Goal: Transaction & Acquisition: Book appointment/travel/reservation

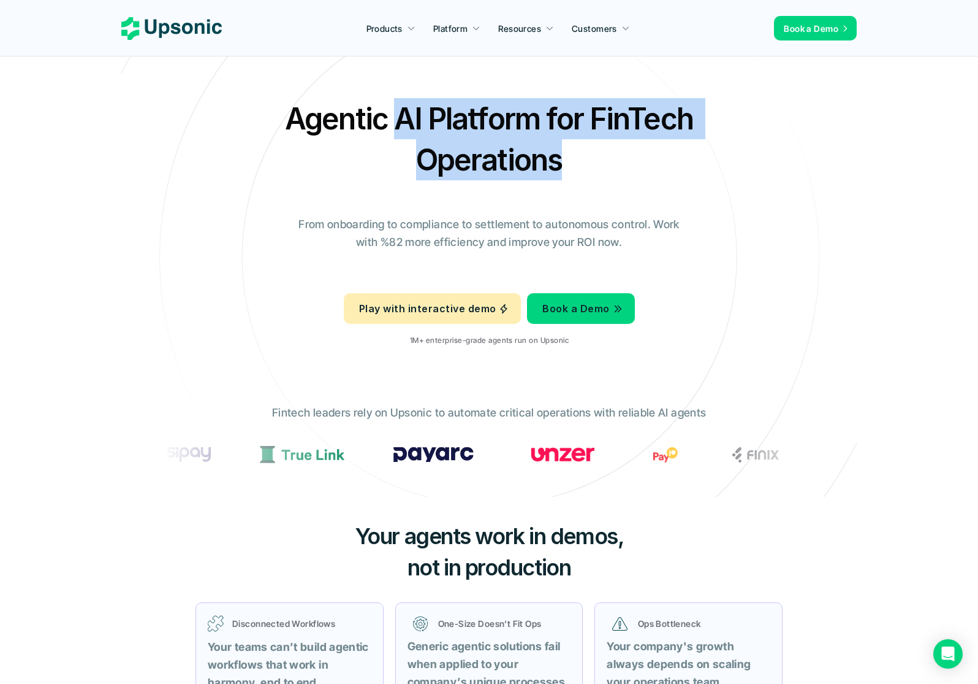
drag, startPoint x: 480, startPoint y: 107, endPoint x: 450, endPoint y: 144, distance: 48.0
click at [650, 149] on h2 "Agentic AI Platform for FinTech Operations" at bounding box center [489, 139] width 429 height 82
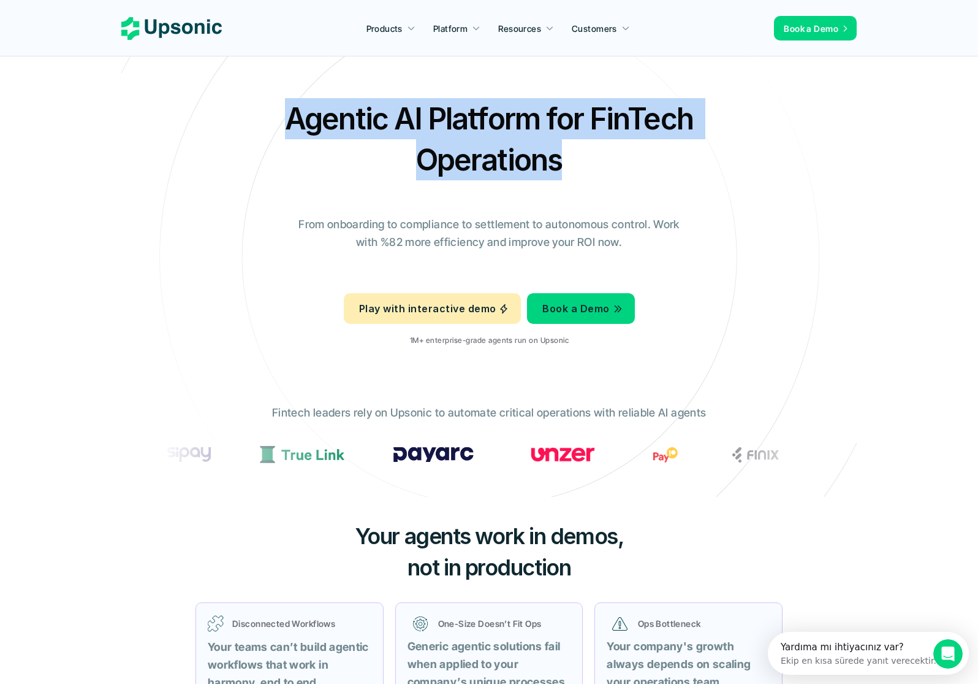
drag, startPoint x: 288, startPoint y: 112, endPoint x: 483, endPoint y: 132, distance: 195.9
click at [596, 159] on h2 "Agentic AI Platform for FinTech Operations" at bounding box center [489, 139] width 429 height 82
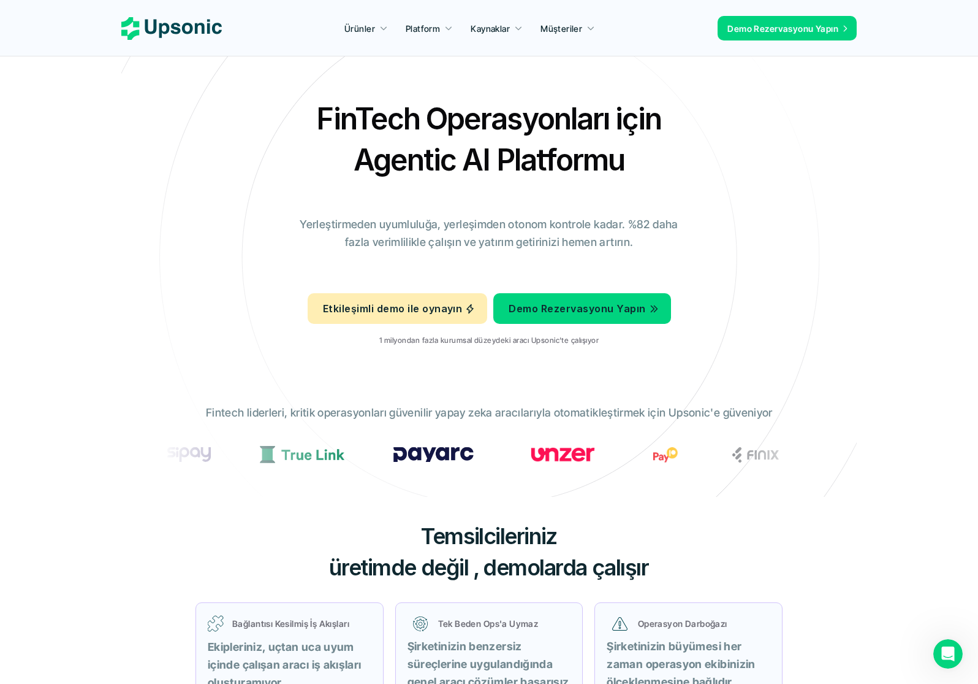
drag, startPoint x: 416, startPoint y: 169, endPoint x: 607, endPoint y: 171, distance: 190.7
click at [607, 171] on font "FinTech Operasyonları için Agentic AI Platformu" at bounding box center [491, 139] width 351 height 77
drag, startPoint x: 178, startPoint y: 203, endPoint x: 320, endPoint y: 224, distance: 143.8
click at [178, 203] on div "FinTech Operasyonları için Agentic AI Platformu Yerleştirmeden uyumluluğa, yerl…" at bounding box center [489, 226] width 717 height 257
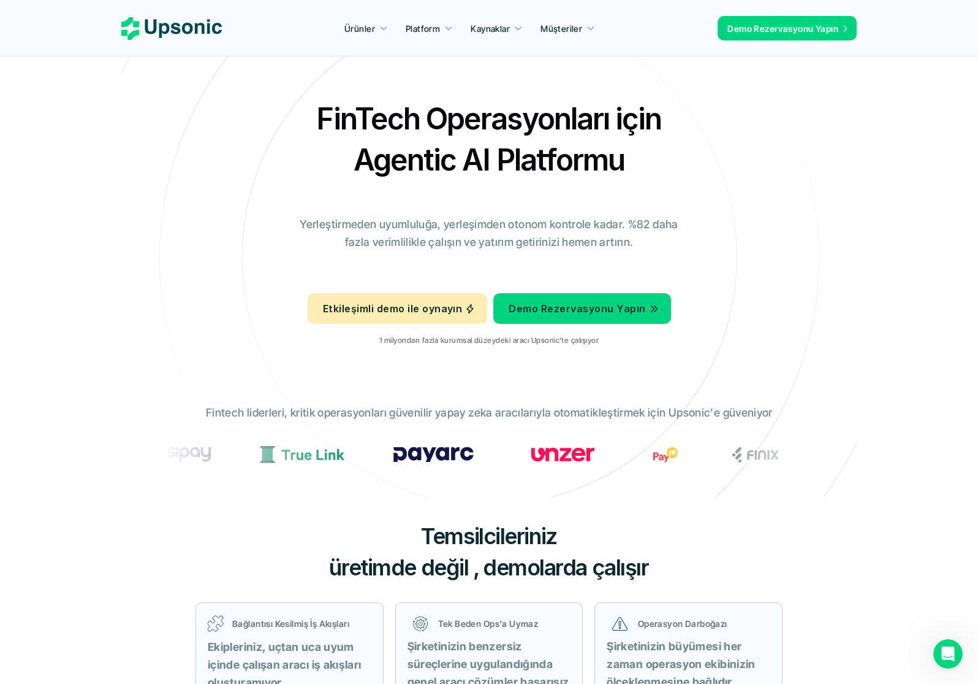
drag, startPoint x: 335, startPoint y: 225, endPoint x: 474, endPoint y: 222, distance: 139.2
click at [474, 222] on font "Yerleştirmeden uyumluluğa, yerleşimden otonom kontrole kadar. %82 daha fazla ve…" at bounding box center [490, 233] width 381 height 31
drag, startPoint x: 447, startPoint y: 242, endPoint x: 541, endPoint y: 243, distance: 93.8
click at [541, 243] on font "Yerleştirmeden uyumluluğa, yerleşimden otonom kontrole kadar. %82 daha fazla ve…" at bounding box center [490, 233] width 381 height 31
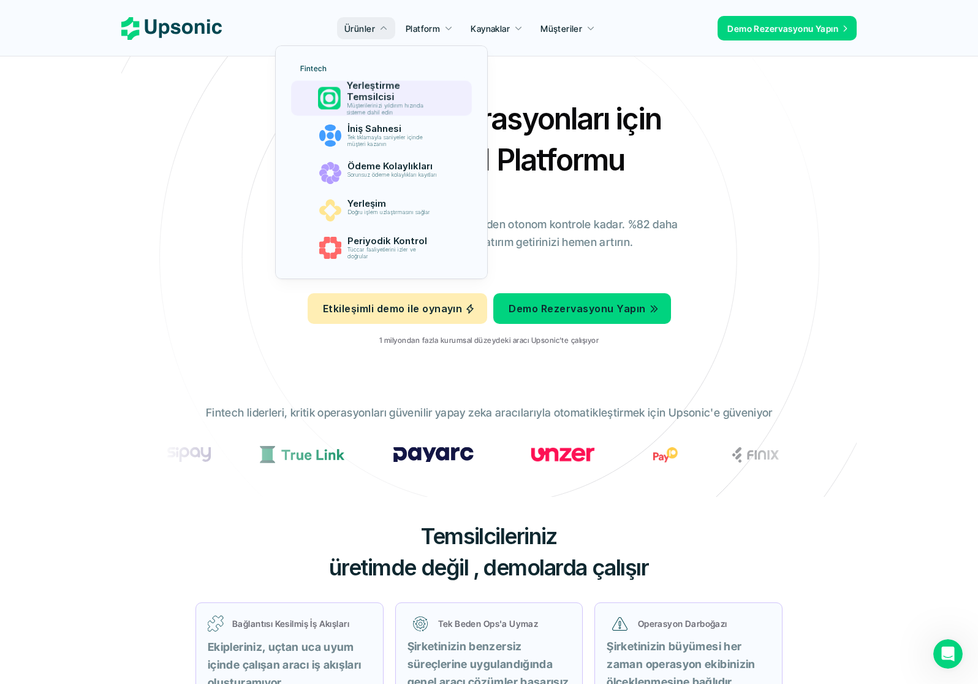
click at [378, 93] on font "Yerleştirme Temsilcisi" at bounding box center [374, 91] width 56 height 23
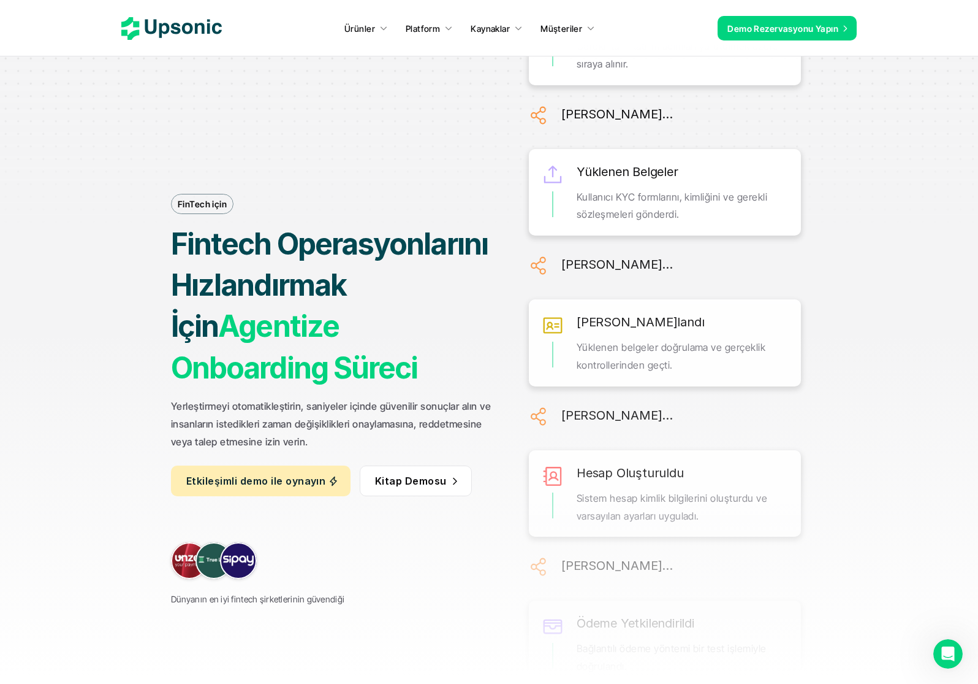
scroll to position [9, 0]
click at [402, 484] on font "Kitap Demosu" at bounding box center [411, 480] width 72 height 12
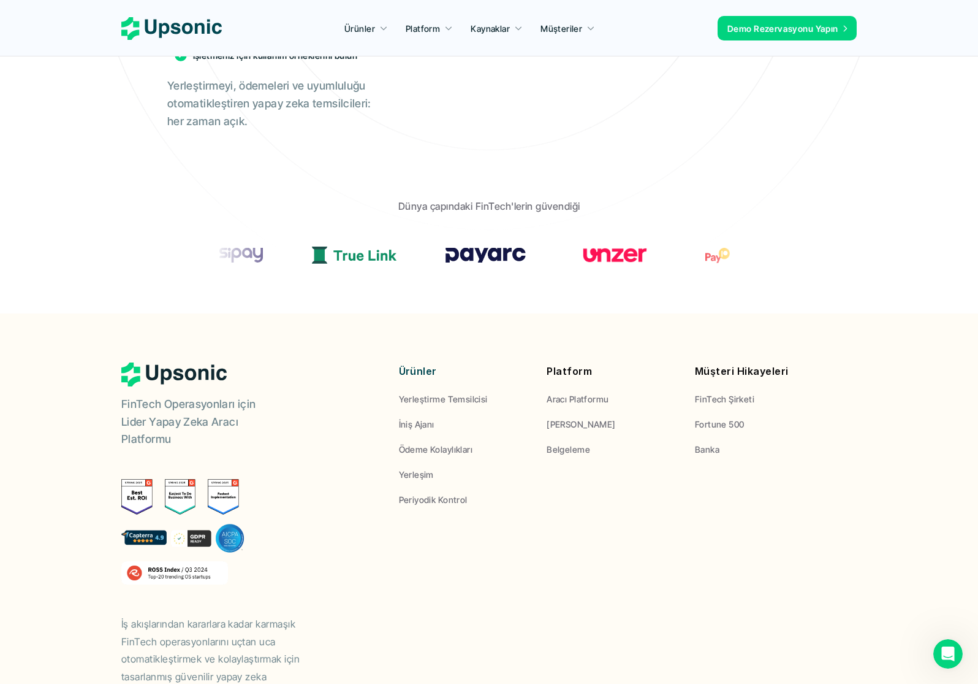
scroll to position [405, 0]
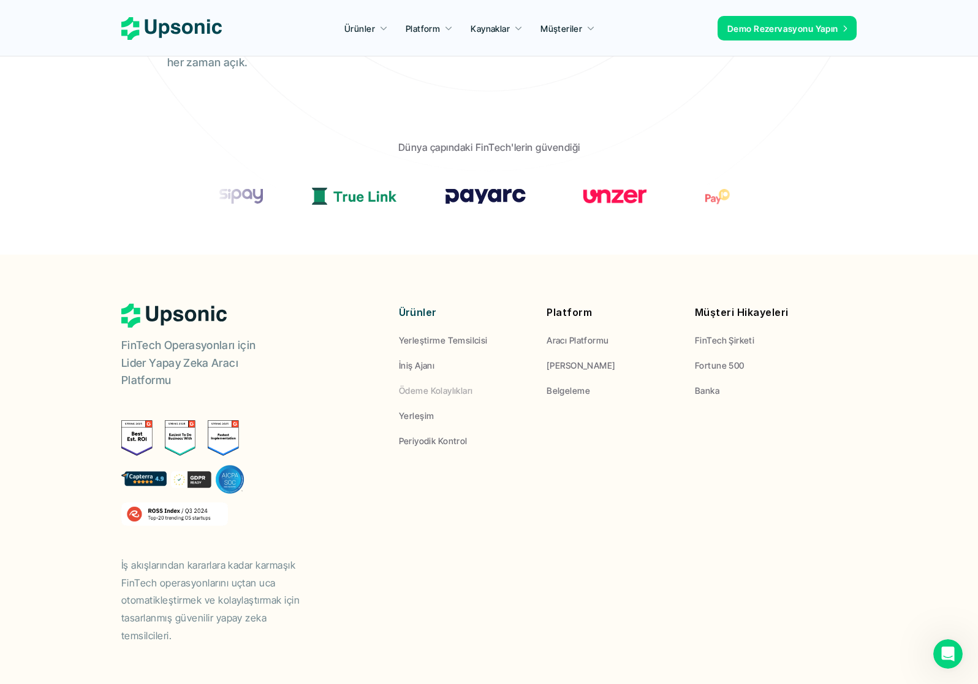
click at [453, 391] on font "Ödeme Kolaylıkları" at bounding box center [436, 390] width 74 height 10
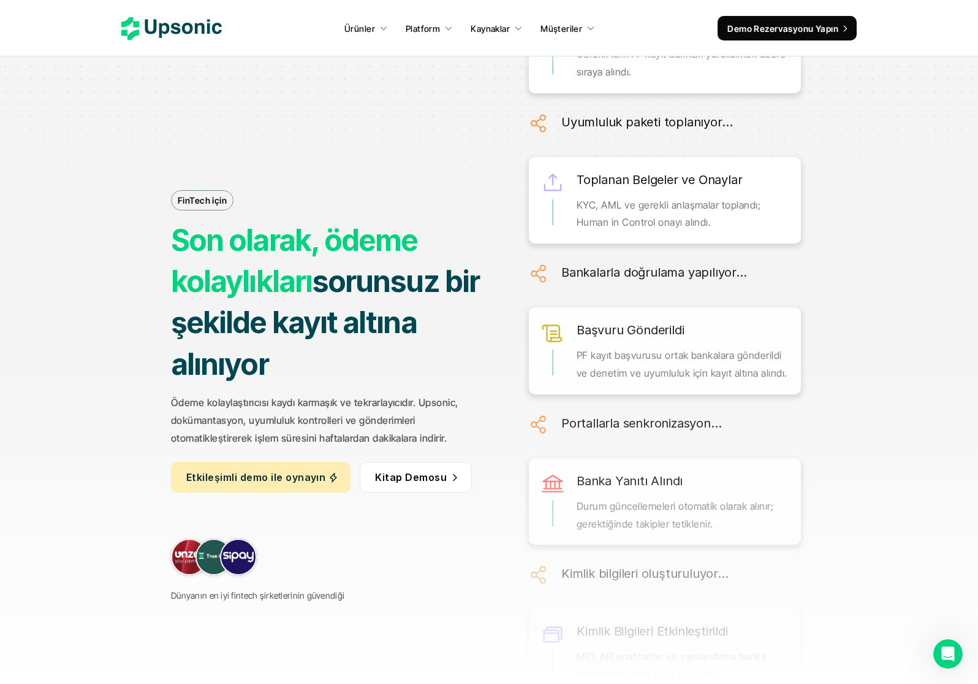
click at [240, 25] on div "Ürünler Platform Kaynaklar Müşteriler Demo Rezervasyonu Yapın" at bounding box center [489, 28] width 736 height 25
click at [223, 25] on div "Ürünler Platform Kaynaklar Müşteriler Demo Rezervasyonu Yapın" at bounding box center [489, 28] width 736 height 25
